Goal: Find specific page/section: Find specific page/section

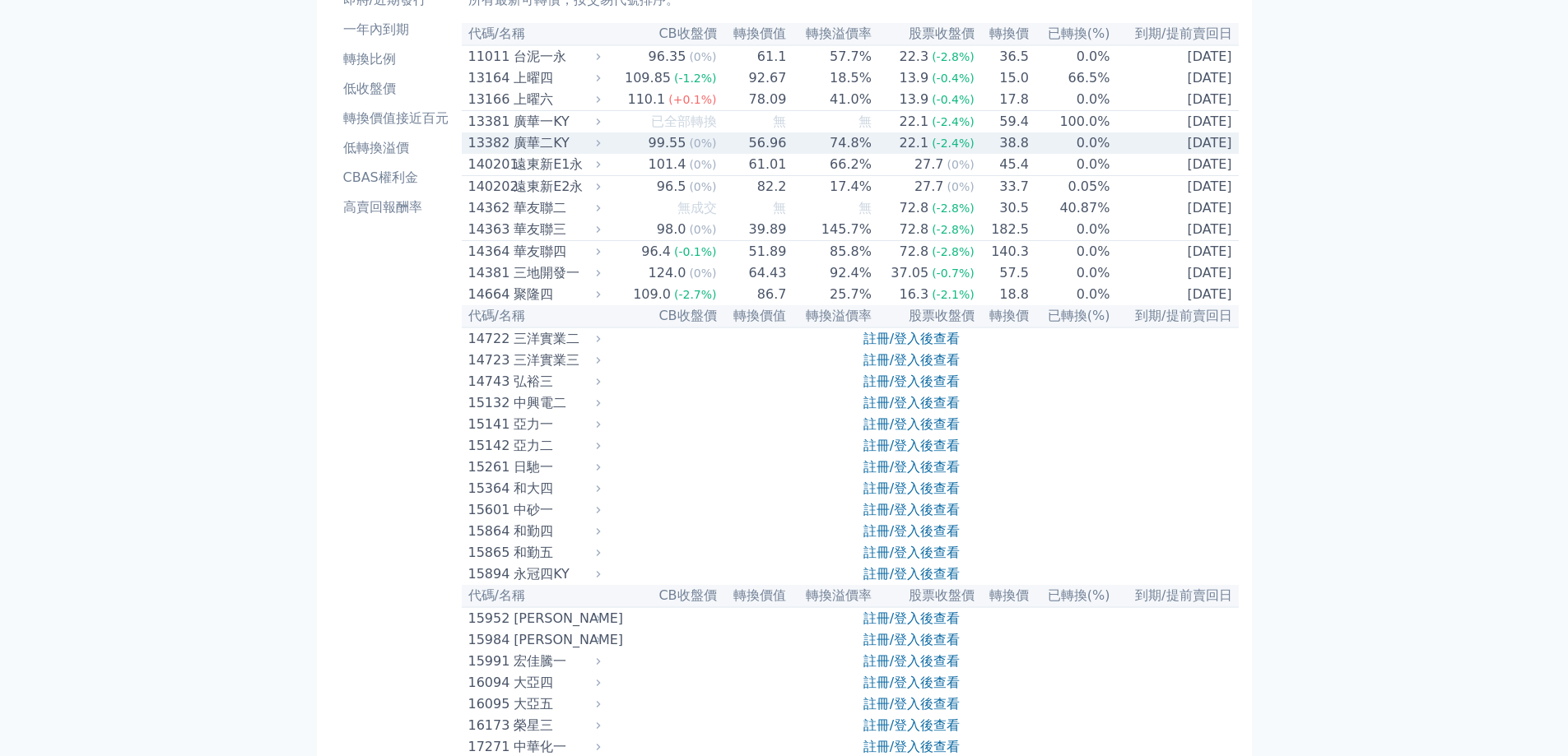
scroll to position [411, 0]
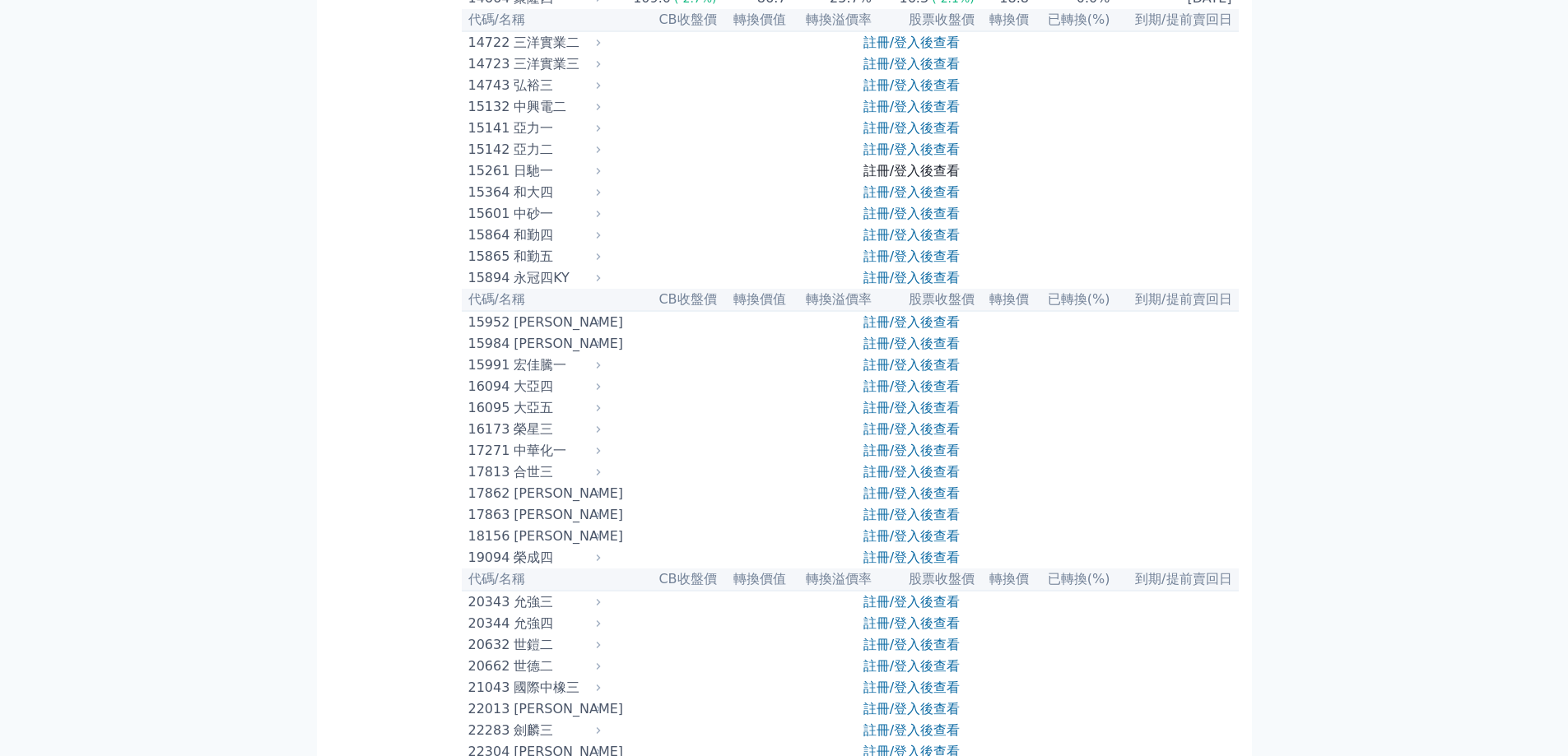
click at [899, 179] on link "註冊/登入後查看" at bounding box center [912, 171] width 96 height 16
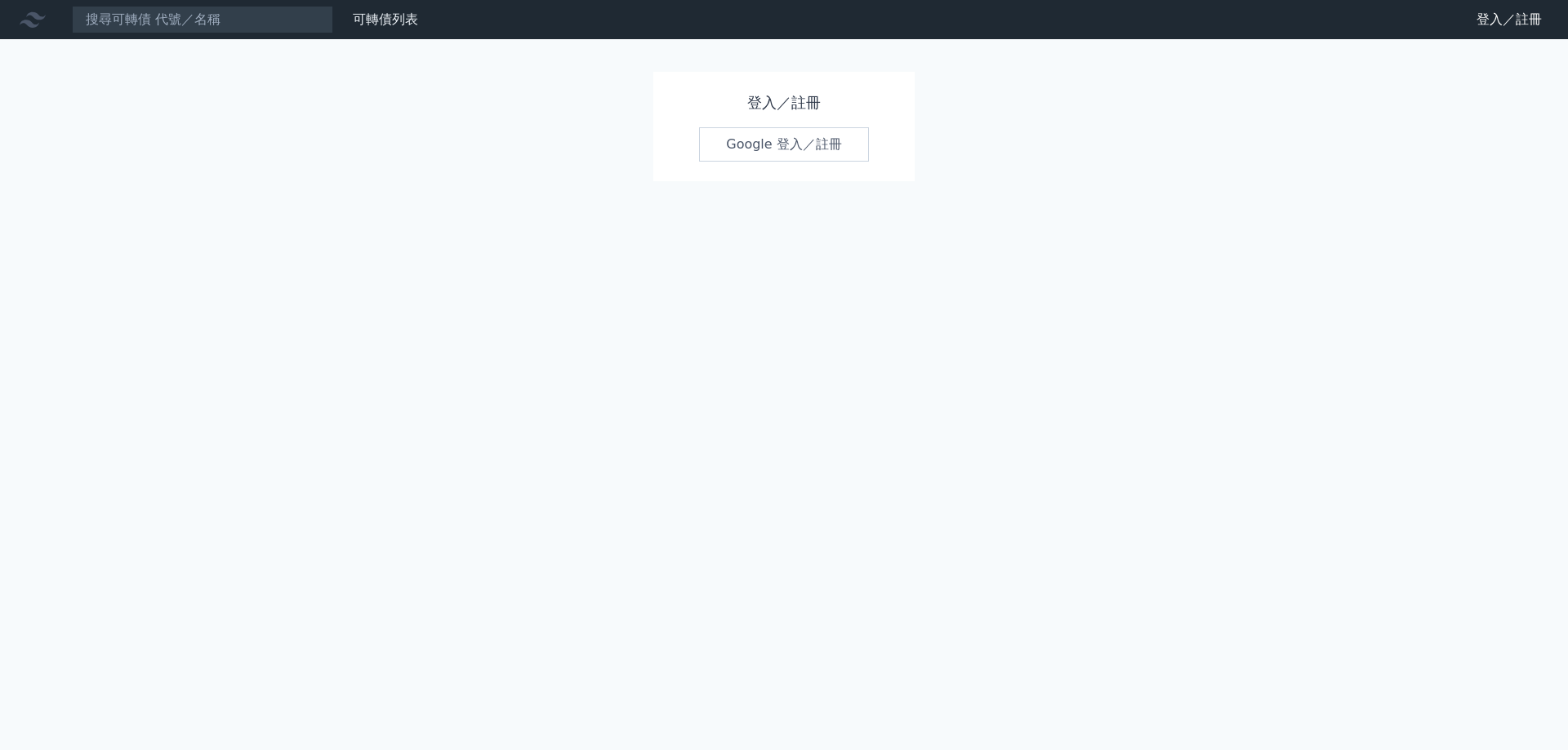
click at [751, 148] on link "Google 登入／註冊" at bounding box center [784, 144] width 170 height 34
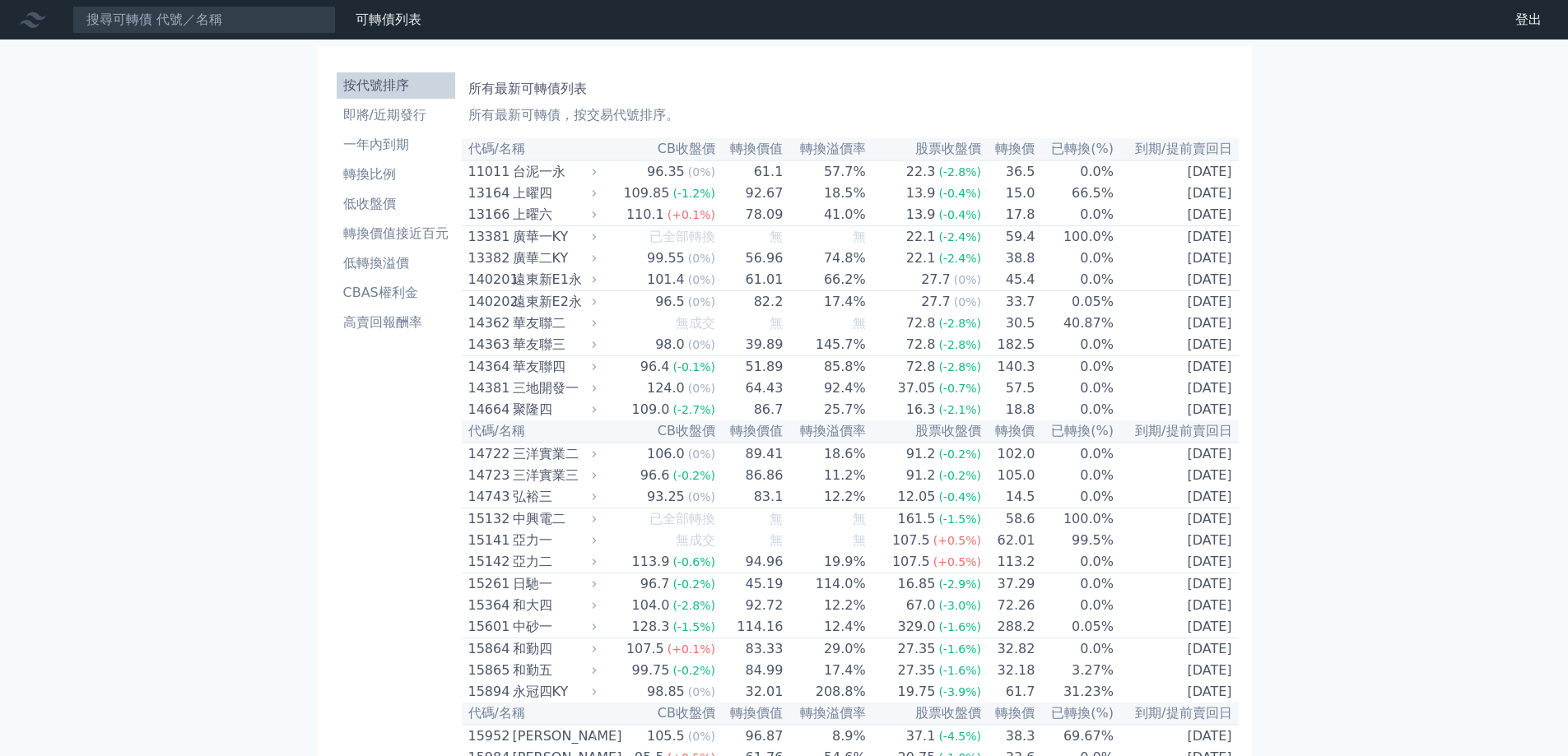
click at [694, 145] on th "CB收盤價" at bounding box center [658, 149] width 115 height 23
click at [396, 207] on li "低收盤價" at bounding box center [395, 204] width 119 height 20
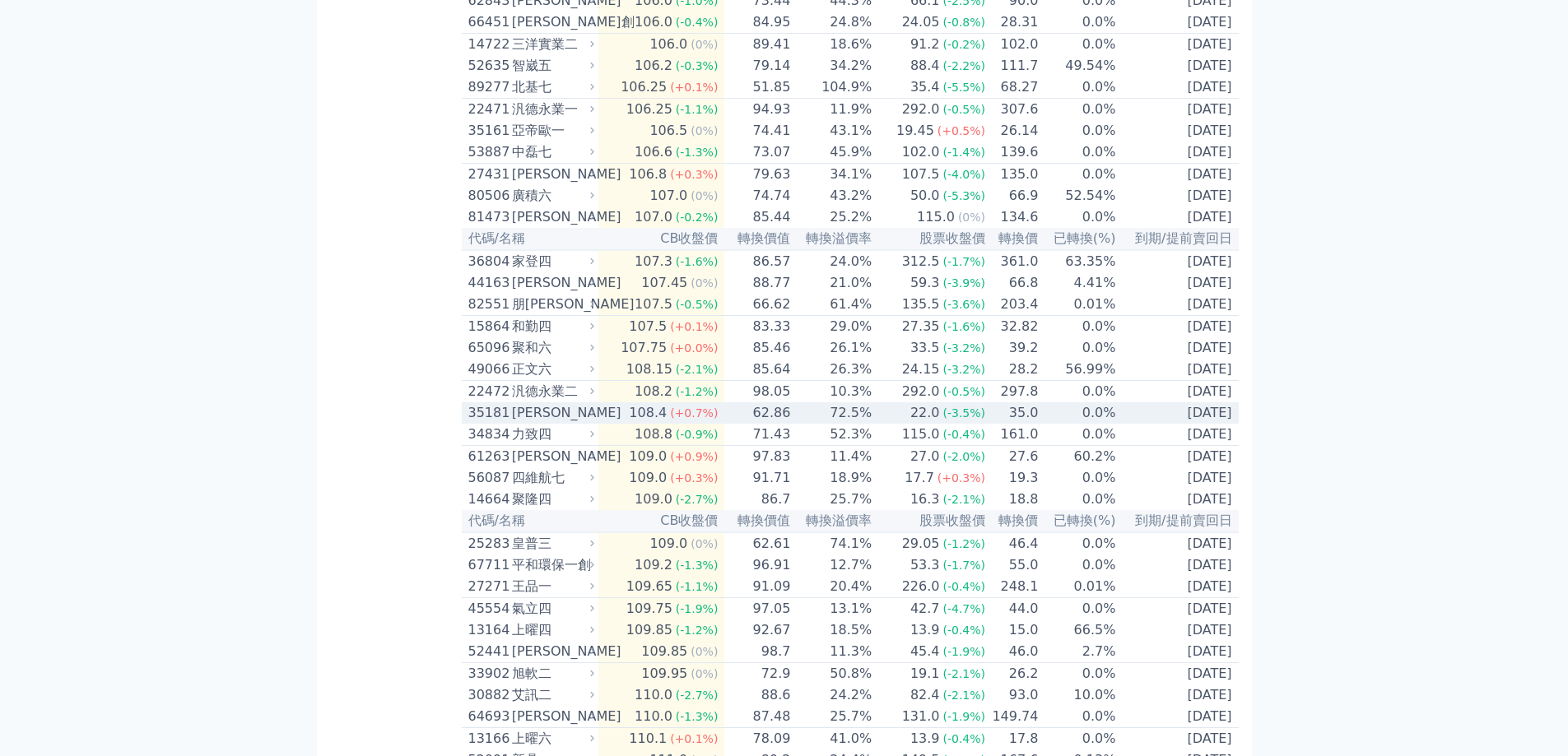
scroll to position [4113, 0]
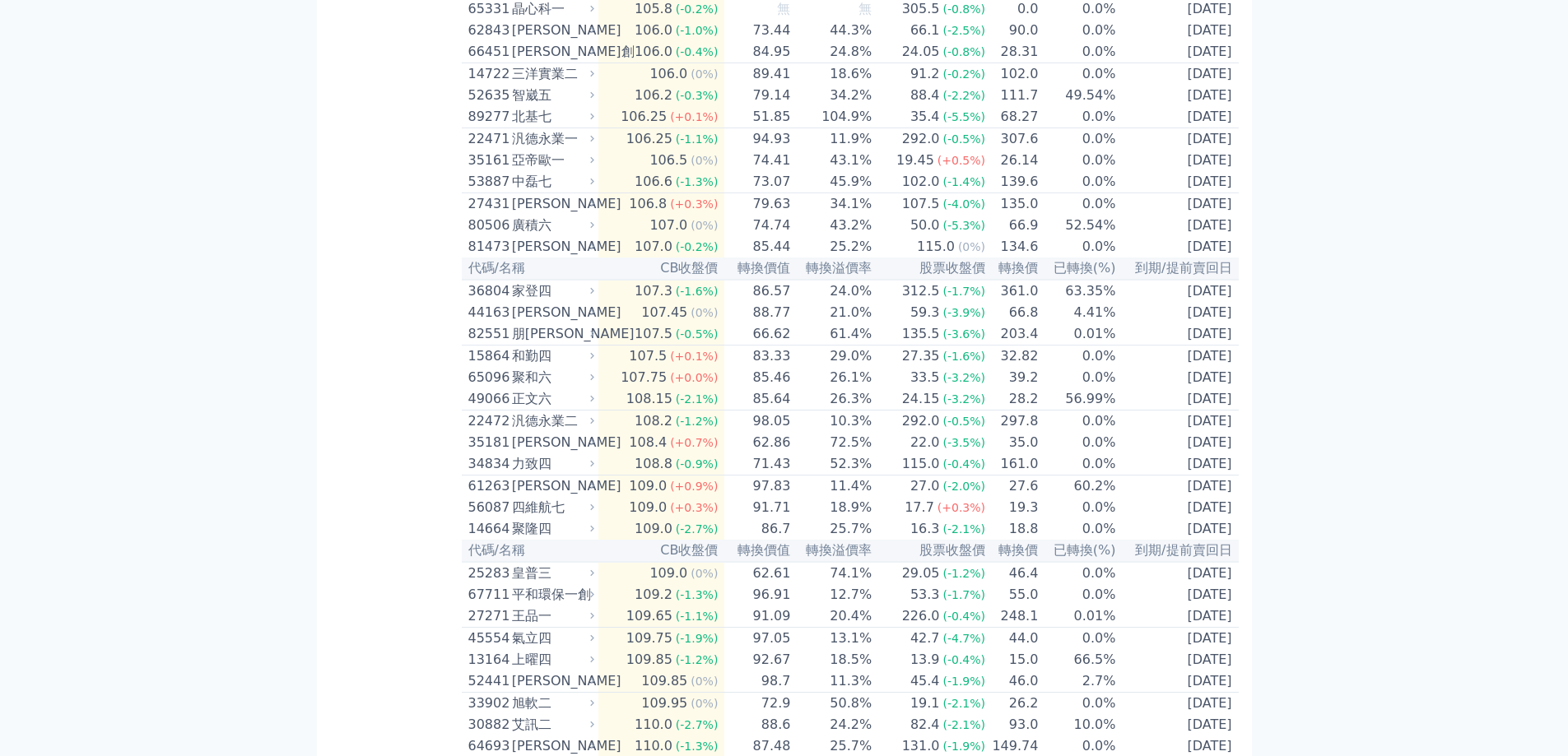
click at [1400, 174] on div "可轉債列表 財務數據 可轉債列表 財務數據 登出 登出 按代號排序 即將/近期發行 一年內到期 轉換比例 低收盤價 轉換價值接近百元 低轉換溢價" at bounding box center [784, 658] width 1568 height 9543
